Goal: Task Accomplishment & Management: Use online tool/utility

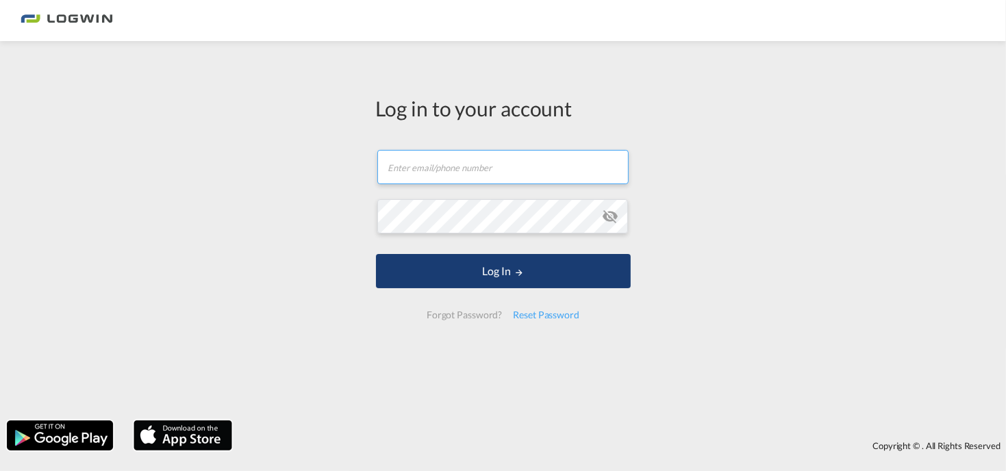
type input "[PERSON_NAME][EMAIL_ADDRESS][PERSON_NAME][DOMAIN_NAME]"
click at [490, 270] on button "Log In" at bounding box center [503, 271] width 255 height 34
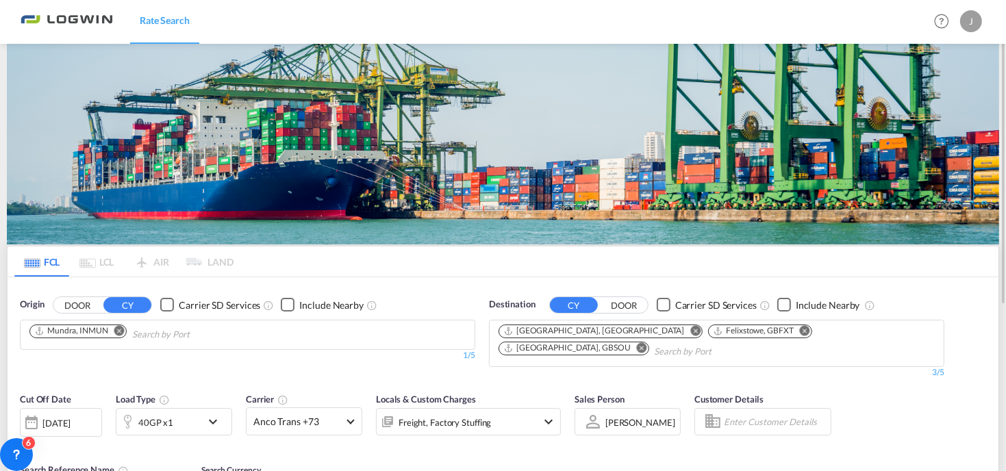
click at [118, 336] on button "Remove" at bounding box center [115, 332] width 21 height 14
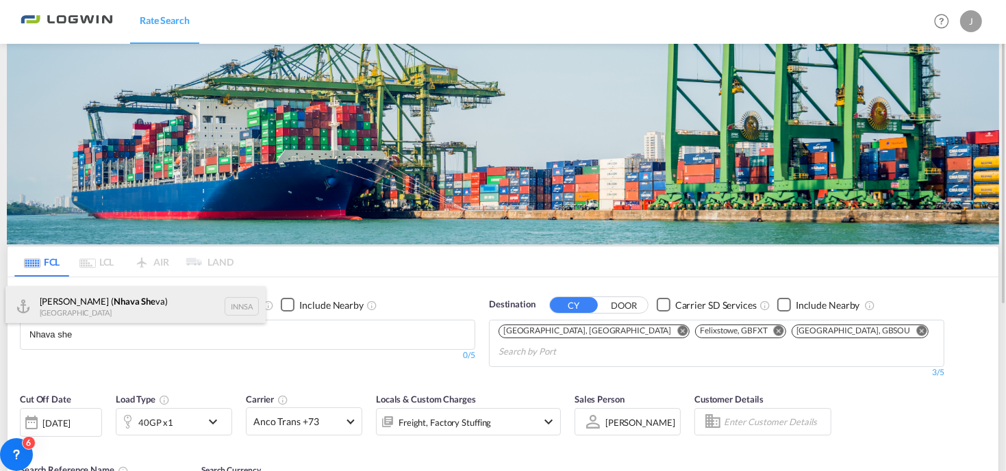
type input "Nhava she"
click at [57, 300] on div "[PERSON_NAME] ( Nhava She va) [GEOGRAPHIC_DATA] INNSA" at bounding box center [135, 306] width 260 height 41
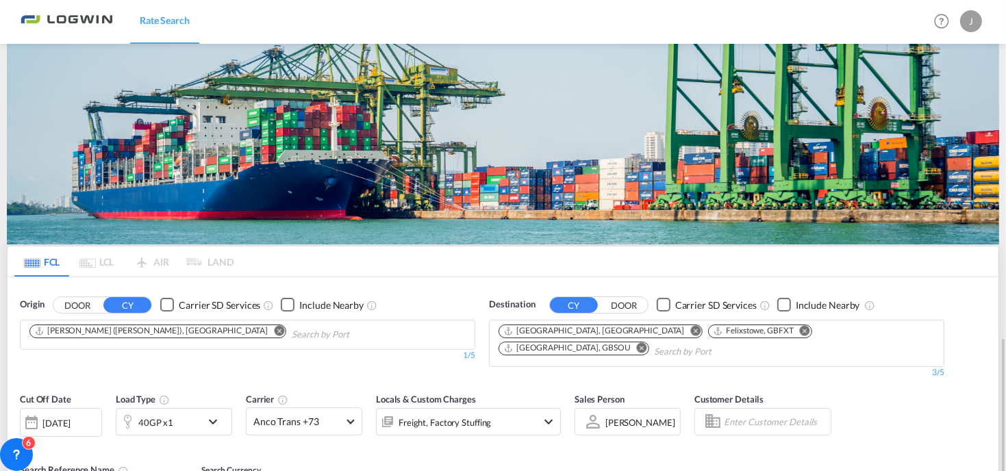
scroll to position [205, 0]
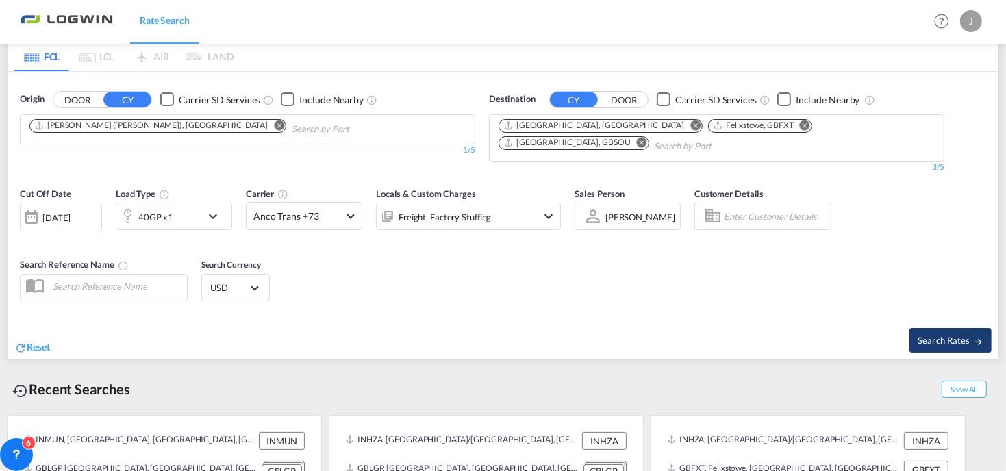
click at [935, 329] on button "Search Rates" at bounding box center [950, 340] width 82 height 25
type input "INNSA to GBLGP,GBFXT,GBSOU / [DATE]"
